Goal: Task Accomplishment & Management: Manage account settings

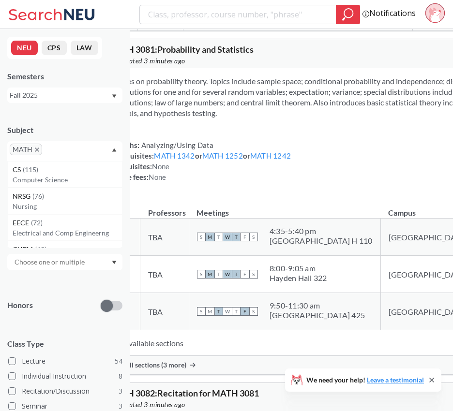
scroll to position [98, 0]
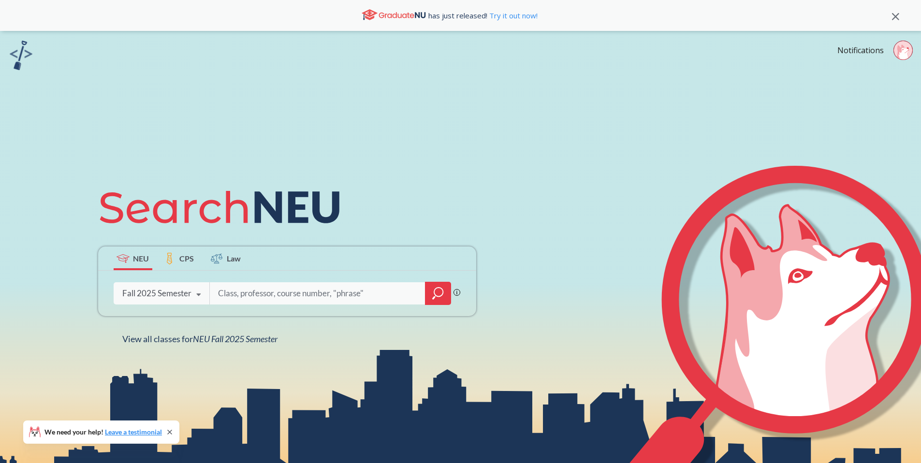
click at [268, 291] on input "search" at bounding box center [317, 293] width 201 height 20
type input "m"
type input "probability and statistics"
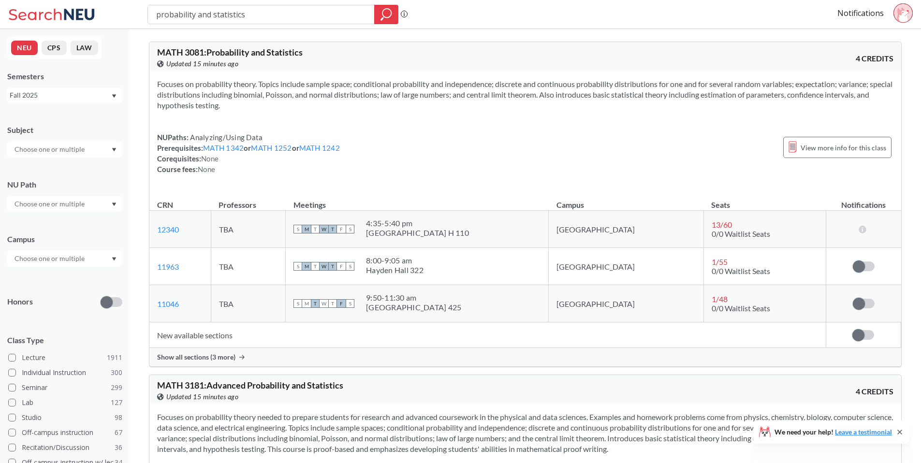
click at [236, 355] on div "Show all sections (3 more)" at bounding box center [525, 357] width 752 height 18
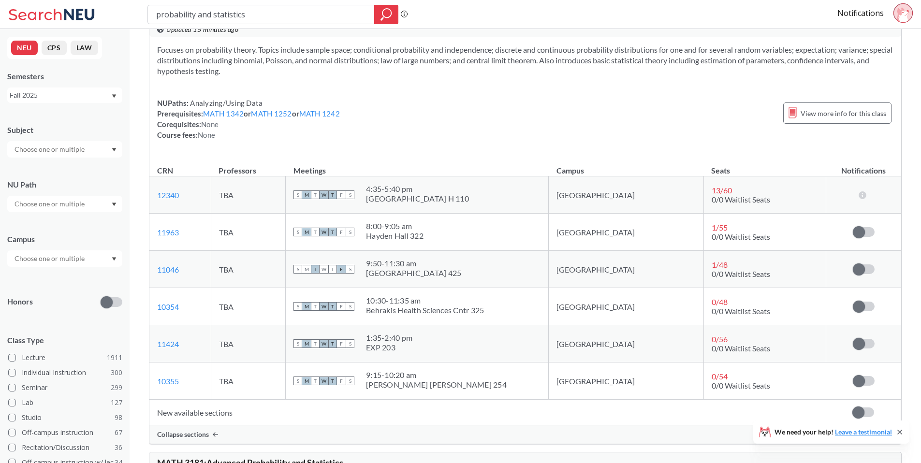
scroll to position [39, 0]
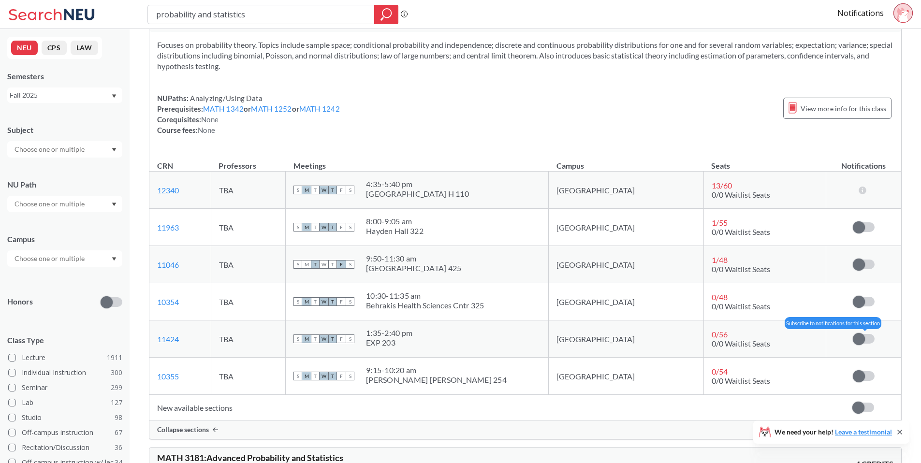
click at [860, 338] on span at bounding box center [859, 339] width 12 height 12
click at [853, 334] on input "checkbox" at bounding box center [853, 334] width 0 height 0
click at [848, 10] on link "Notifications" at bounding box center [860, 13] width 46 height 11
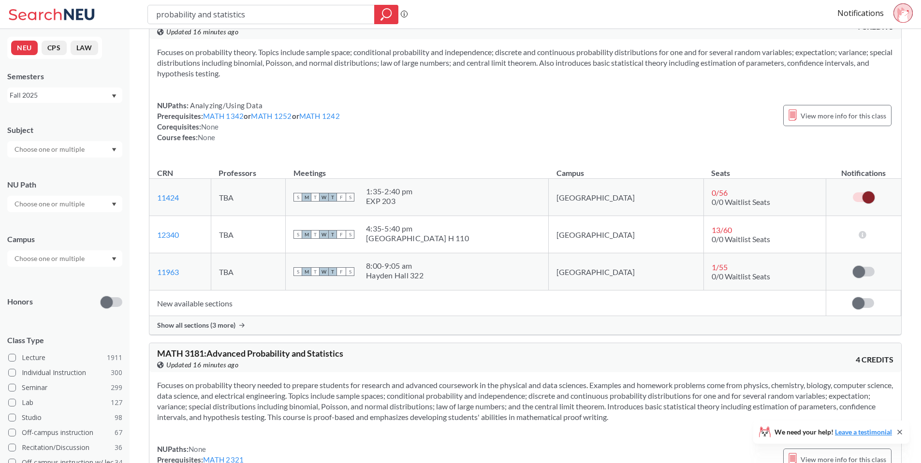
scroll to position [31, 0]
click at [232, 322] on span "Show all sections (3 more)" at bounding box center [196, 325] width 78 height 9
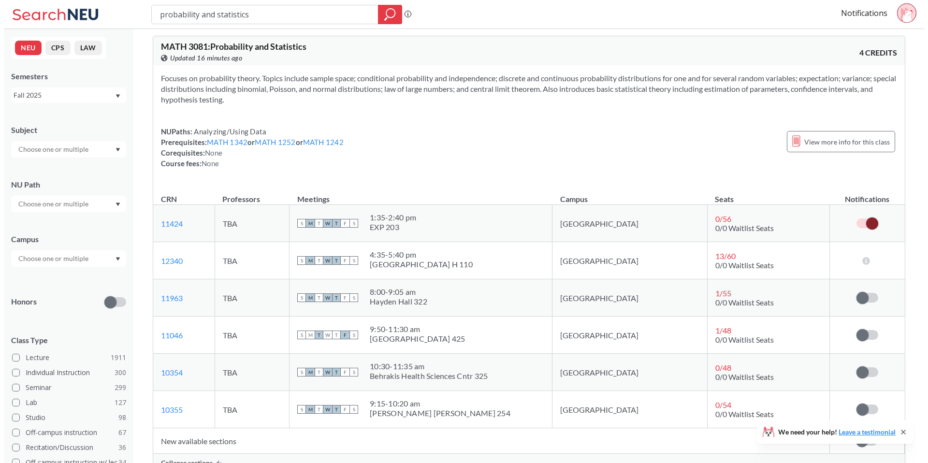
scroll to position [0, 0]
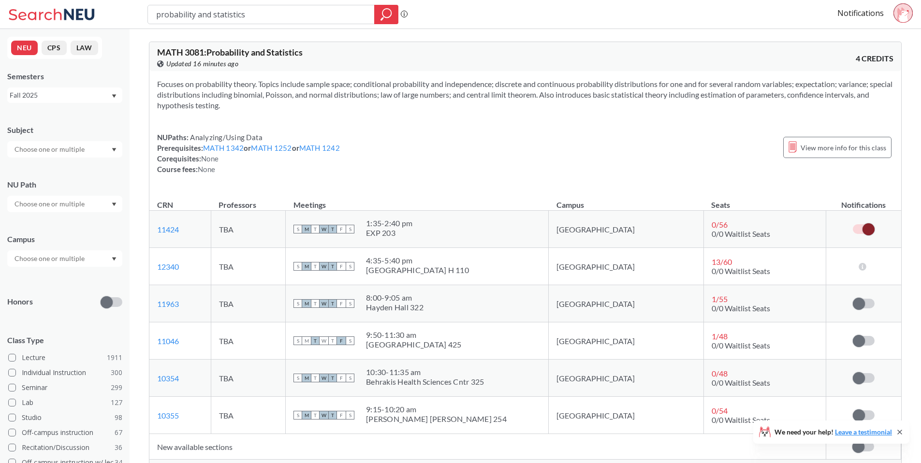
click at [889, 17] on div "Notifications" at bounding box center [879, 14] width 84 height 22
click at [870, 13] on link "Notifications" at bounding box center [860, 13] width 46 height 11
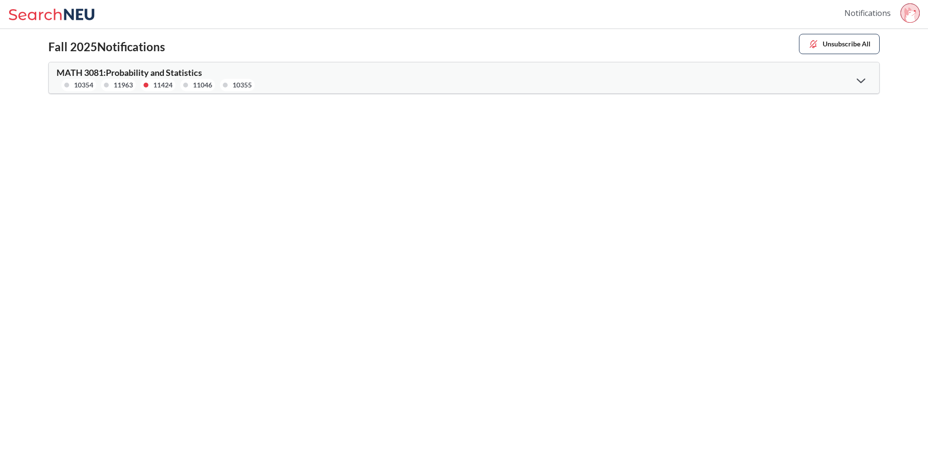
click at [885, 15] on link "Notifications" at bounding box center [868, 13] width 46 height 11
